Goal: Task Accomplishment & Management: Complete application form

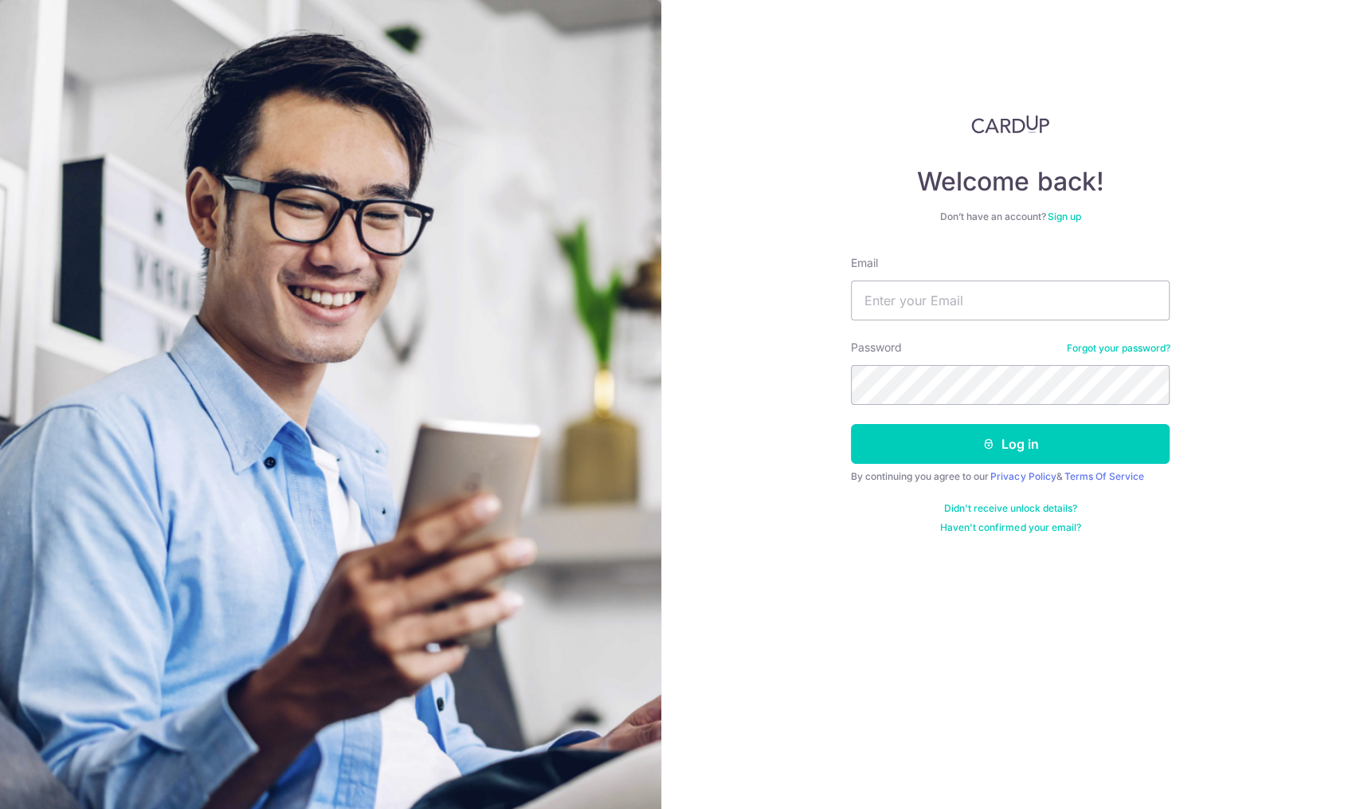
type input "accounts@mcsys.com.sg"
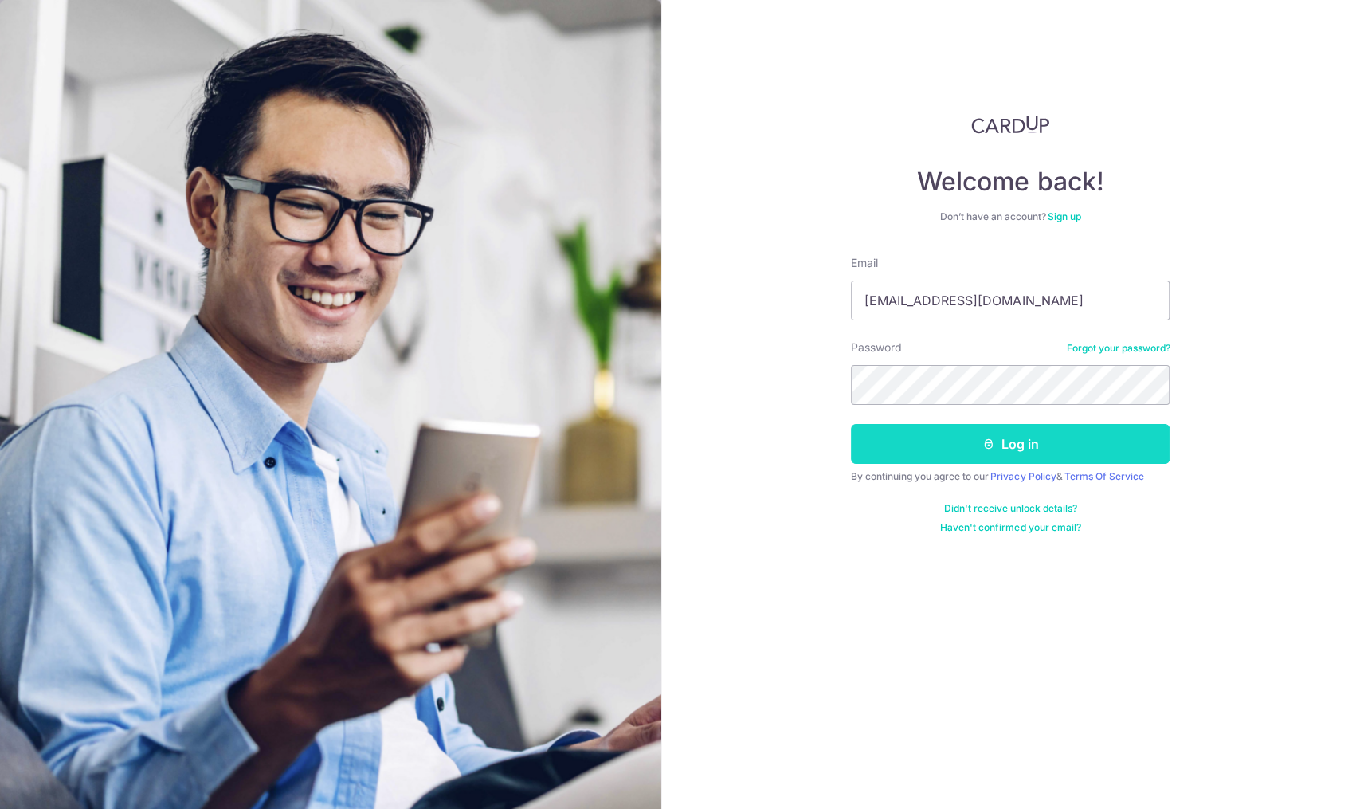
click at [1063, 447] on button "Log in" at bounding box center [1010, 444] width 319 height 40
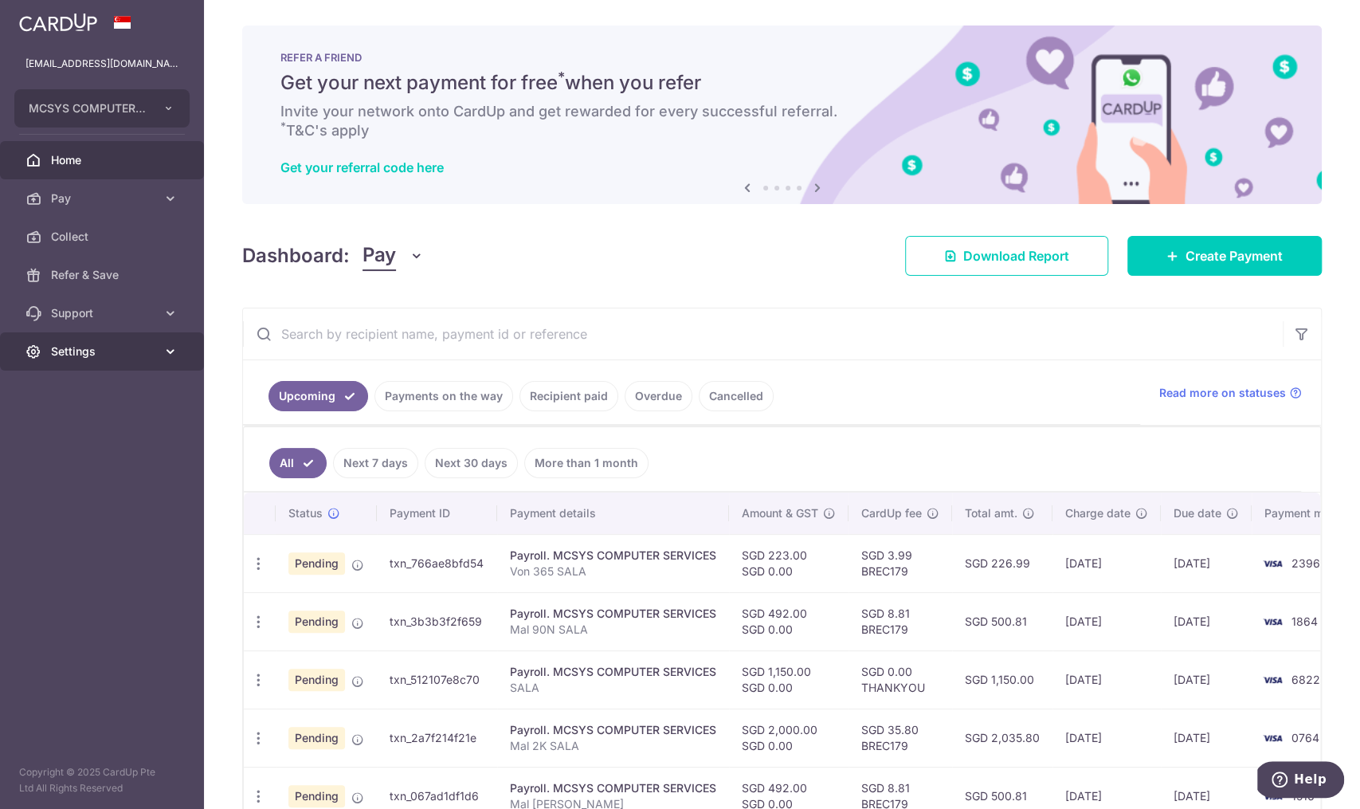
click at [168, 353] on icon at bounding box center [171, 351] width 16 height 16
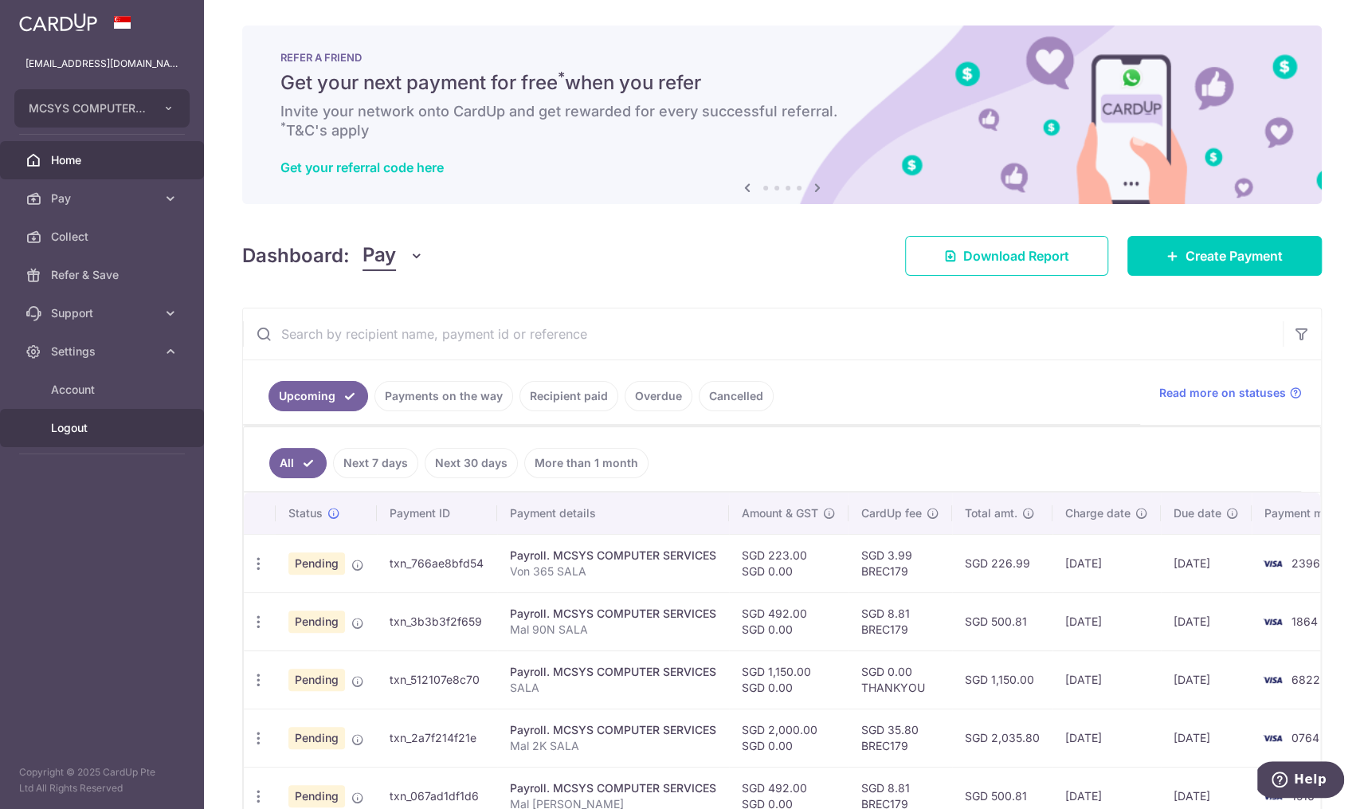
click at [134, 428] on span "Logout" at bounding box center [103, 428] width 105 height 16
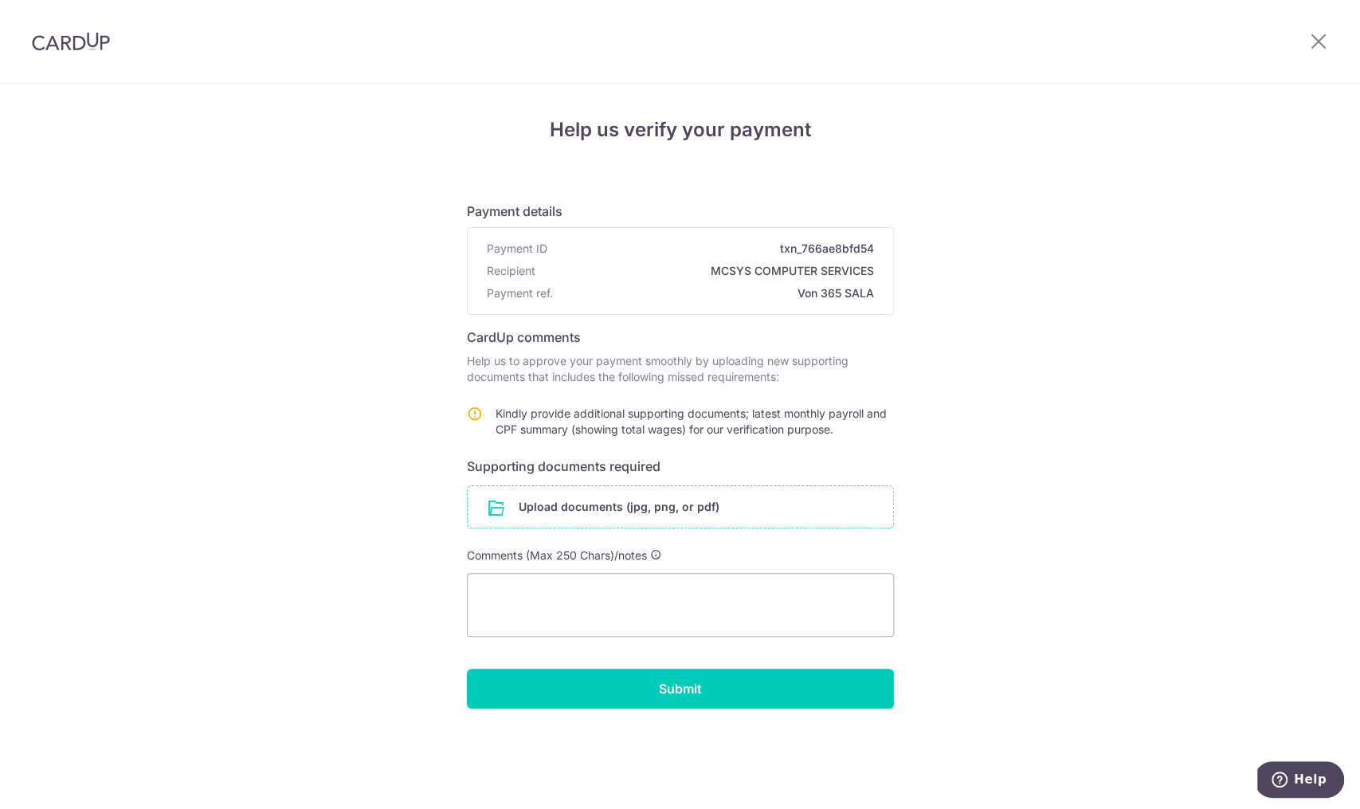
click at [672, 513] on input "file" at bounding box center [680, 506] width 425 height 41
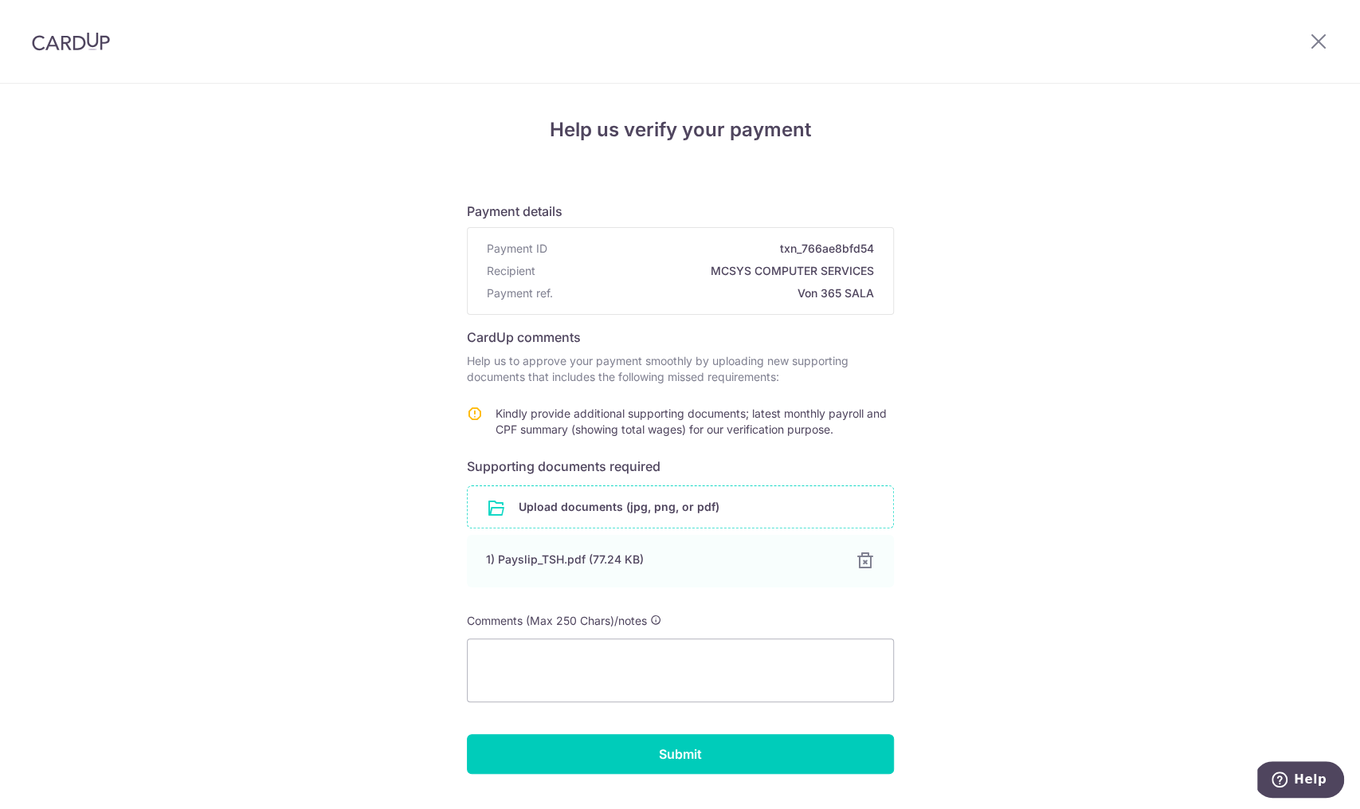
click at [715, 505] on input "file" at bounding box center [680, 506] width 425 height 41
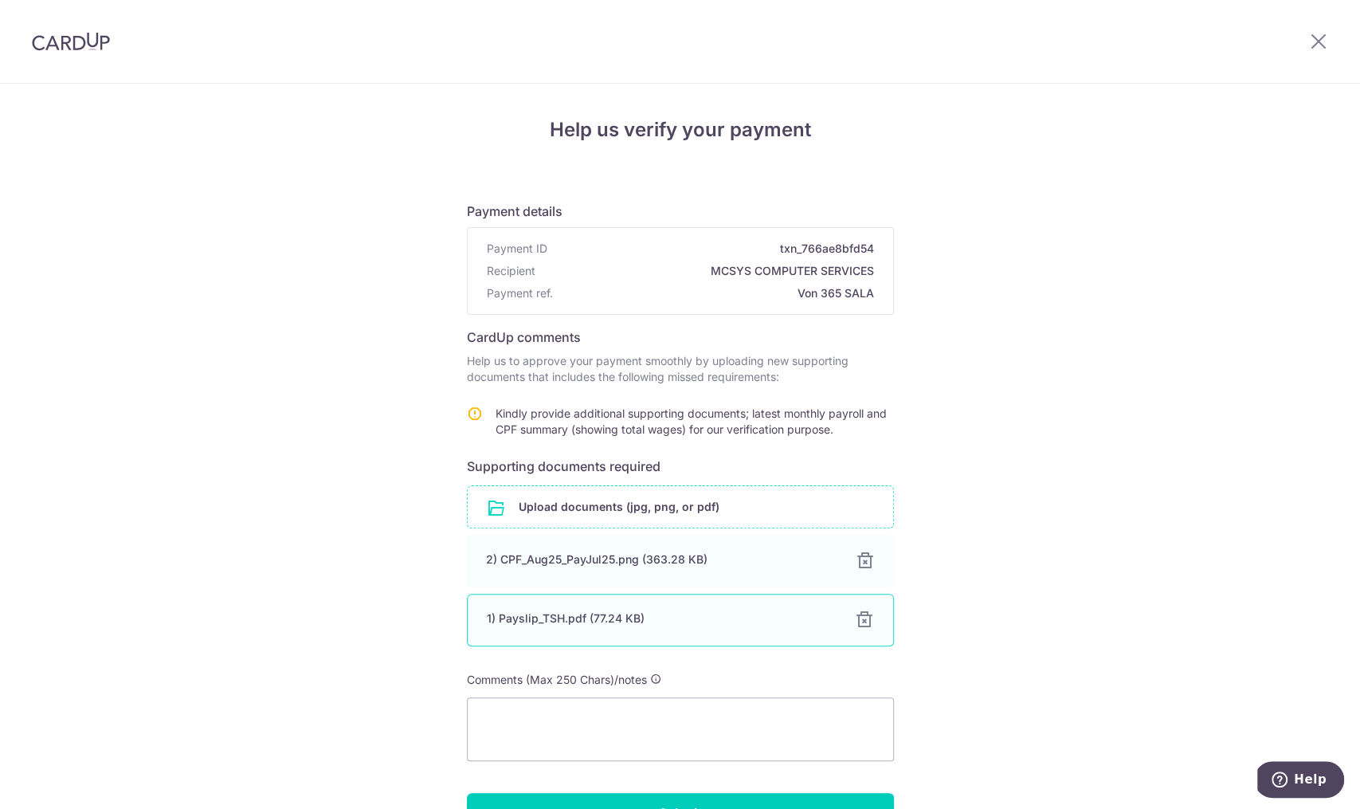
click at [861, 617] on div at bounding box center [864, 619] width 19 height 19
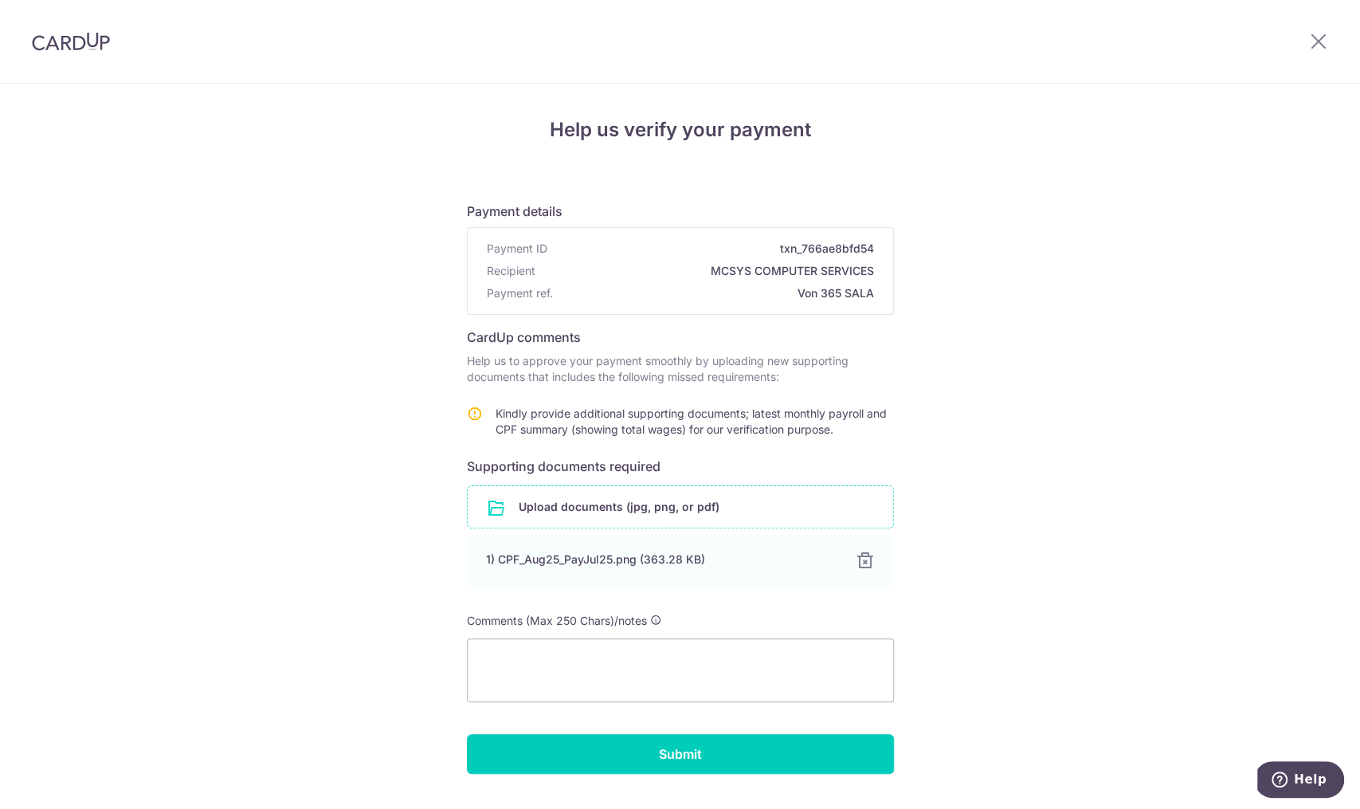
click at [1006, 592] on div "Help us verify your payment Payment details Payment ID txn_766ae8bfd54 Recipien…" at bounding box center [680, 466] width 1360 height 765
click at [653, 500] on input "file" at bounding box center [680, 506] width 425 height 41
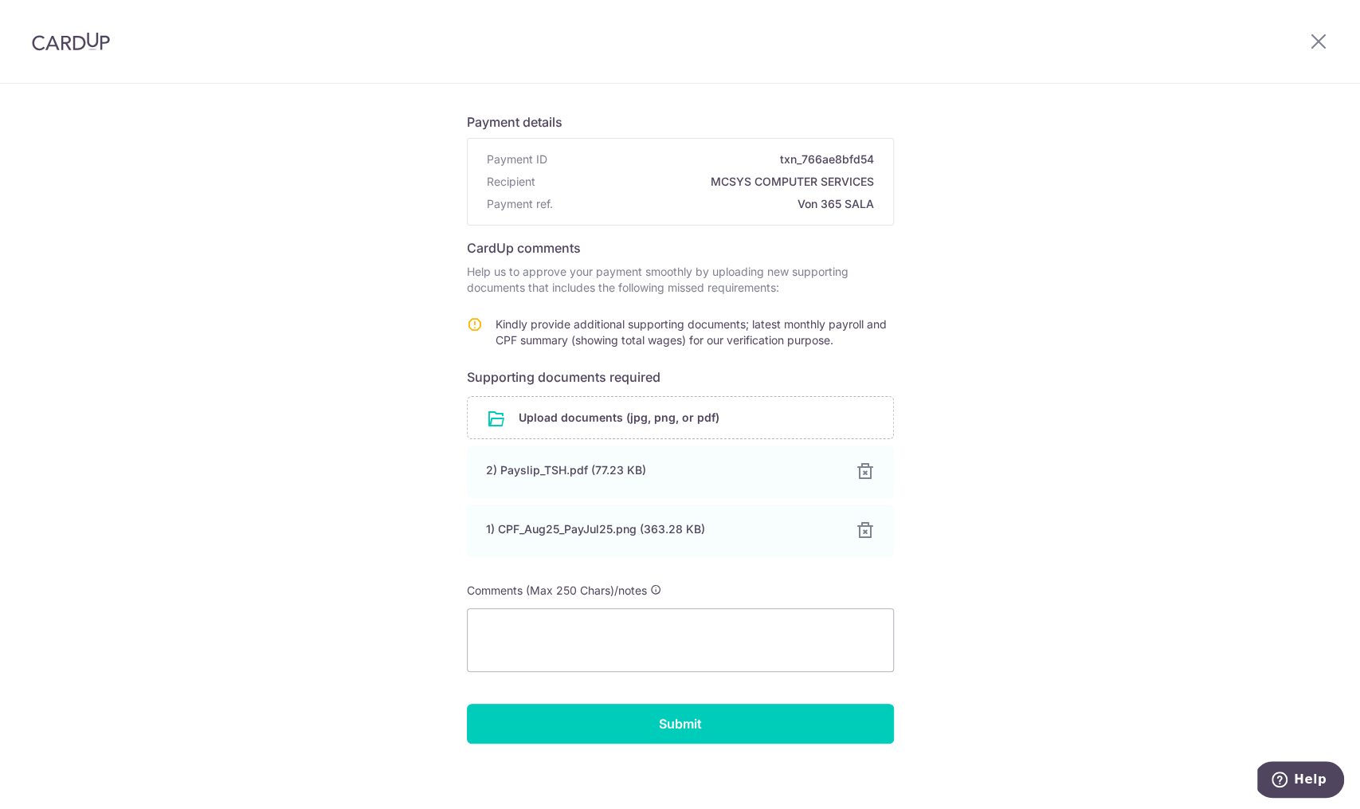
scroll to position [97, 0]
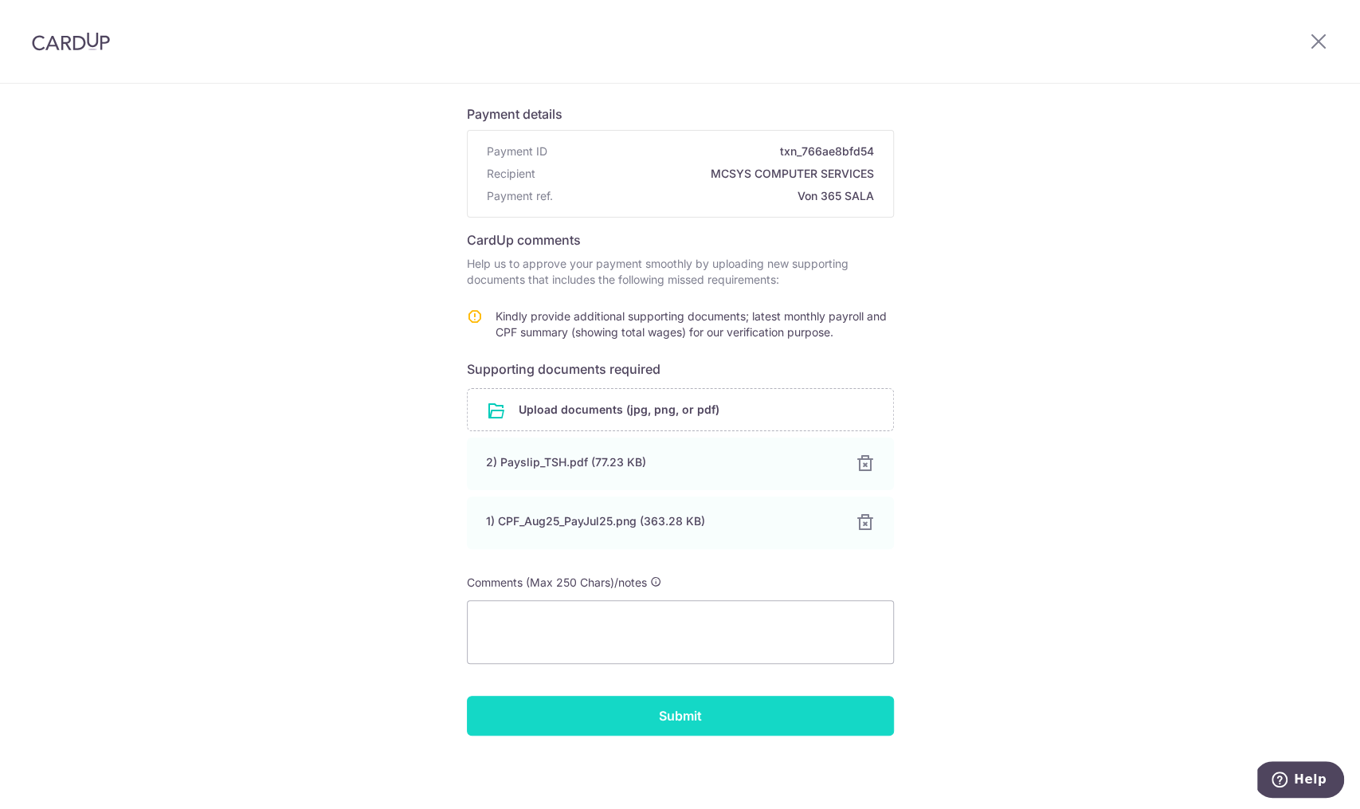
click at [717, 714] on input "Submit" at bounding box center [680, 716] width 427 height 40
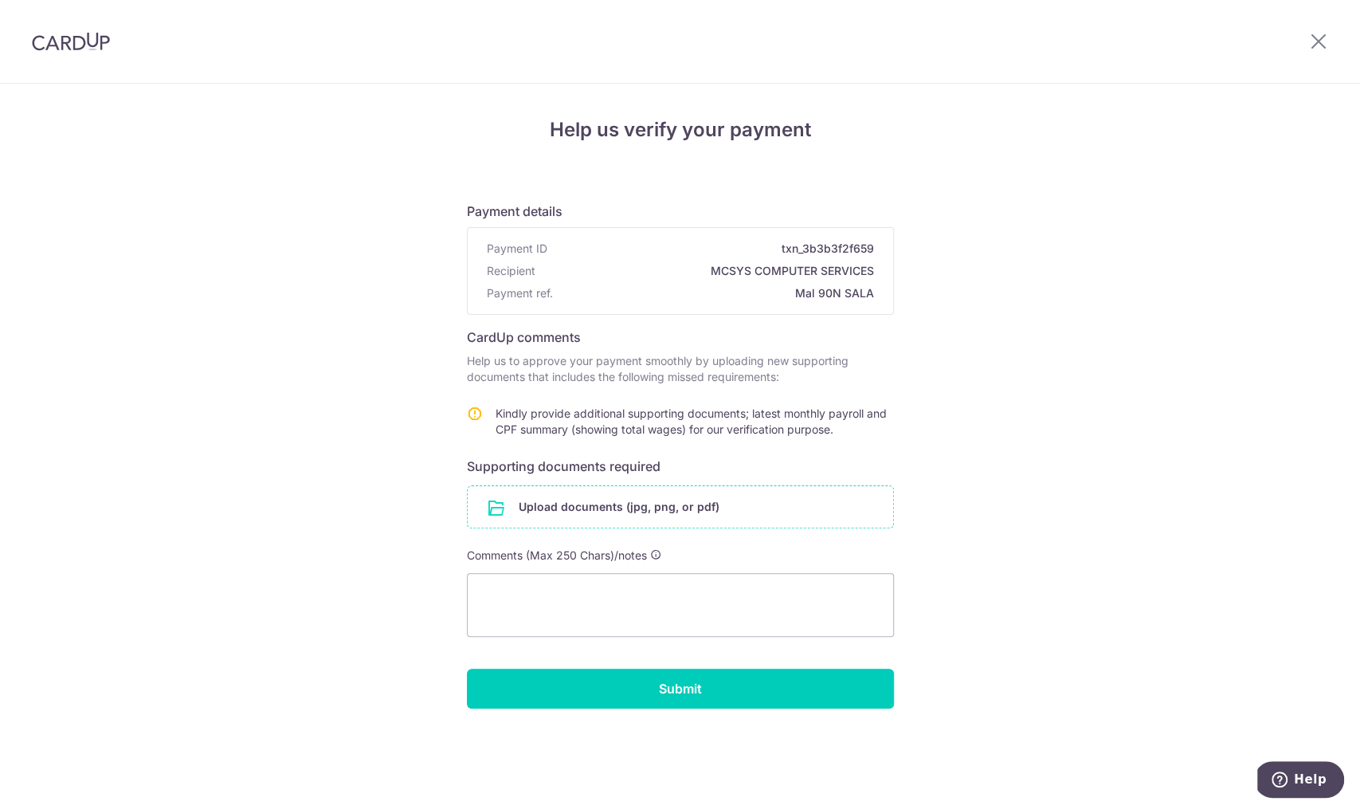
click at [683, 508] on input "file" at bounding box center [680, 506] width 425 height 41
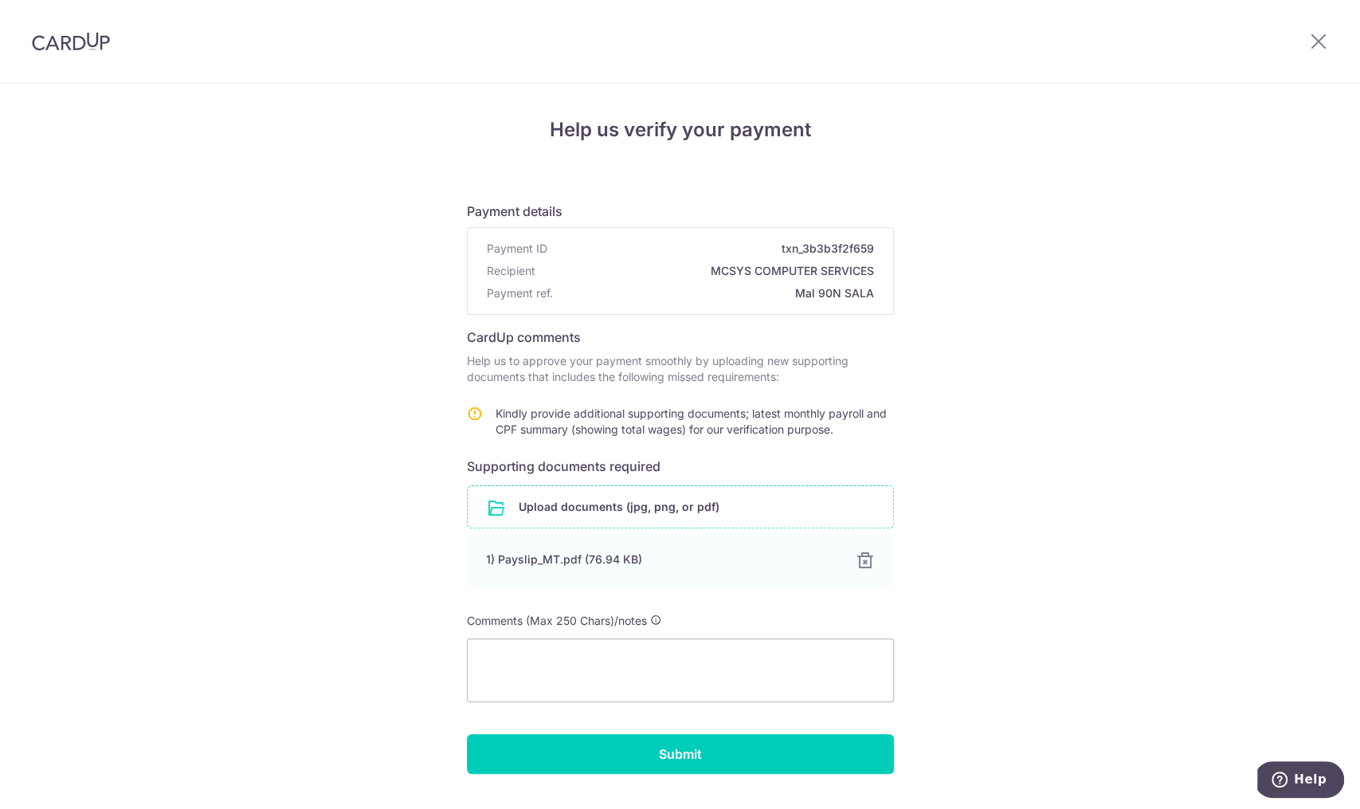
click at [610, 504] on input "file" at bounding box center [680, 506] width 425 height 41
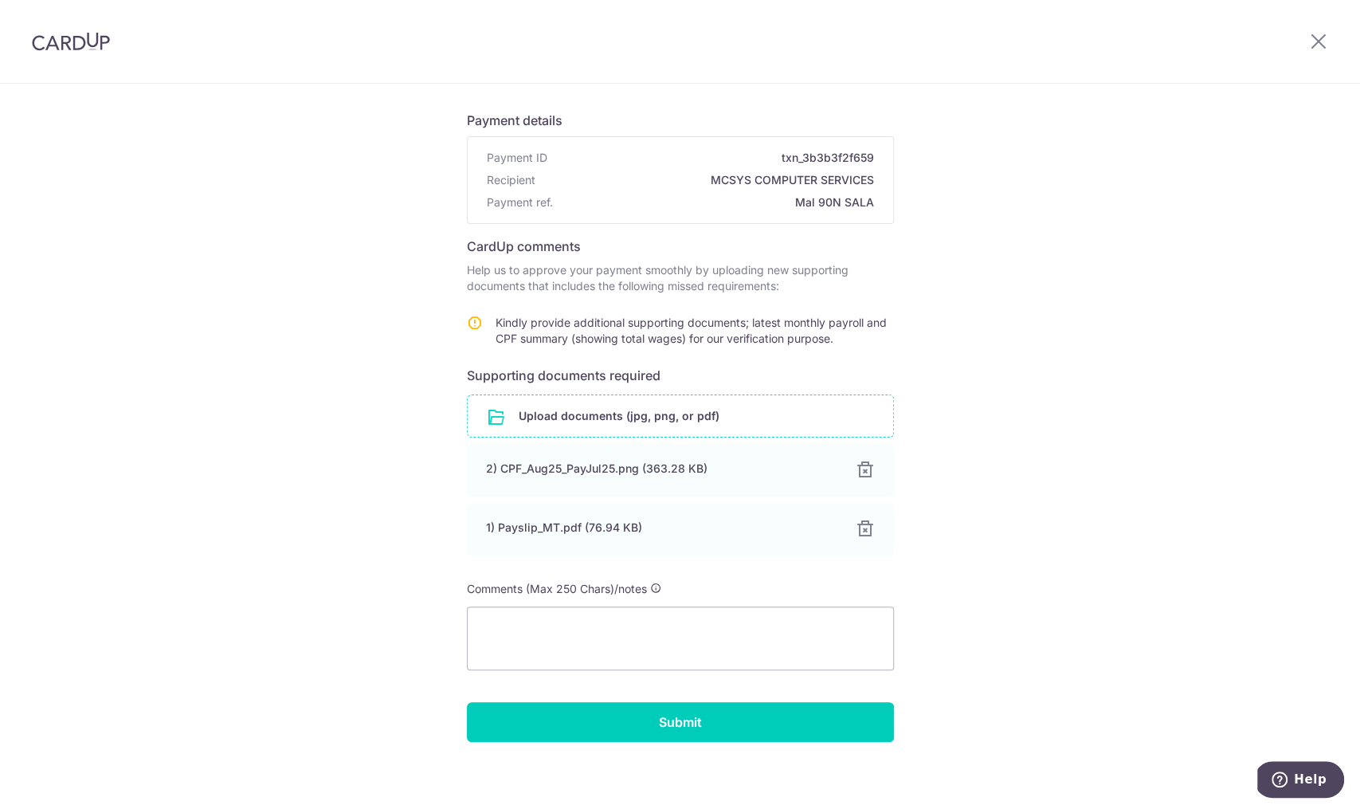
scroll to position [97, 0]
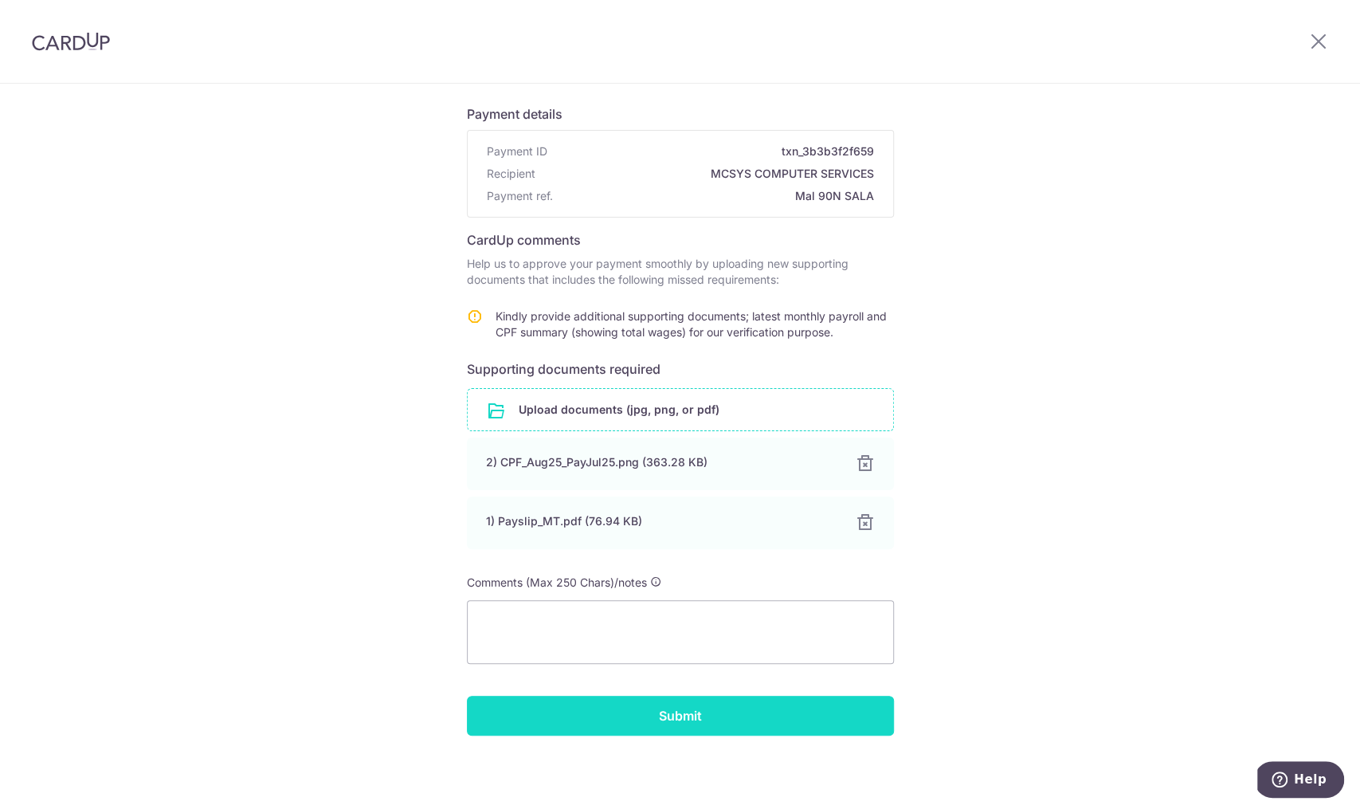
click at [782, 716] on input "Submit" at bounding box center [680, 716] width 427 height 40
